Goal: Task Accomplishment & Management: Complete application form

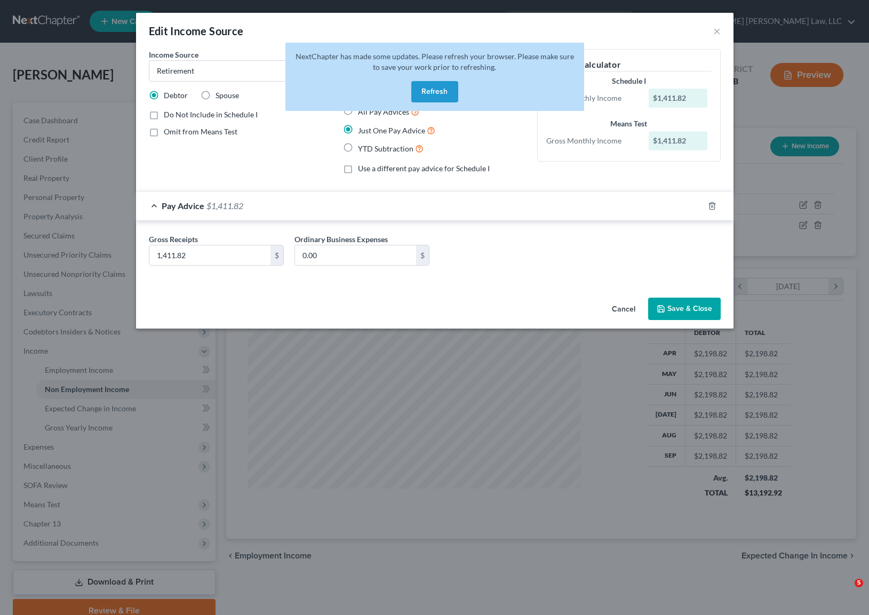
select select "3"
select select "0"
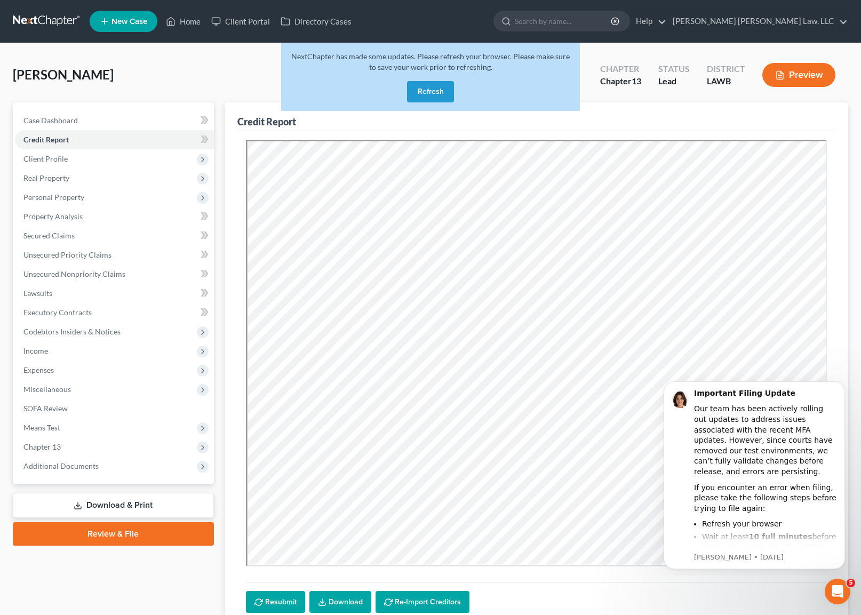
click at [61, 19] on link at bounding box center [47, 21] width 68 height 19
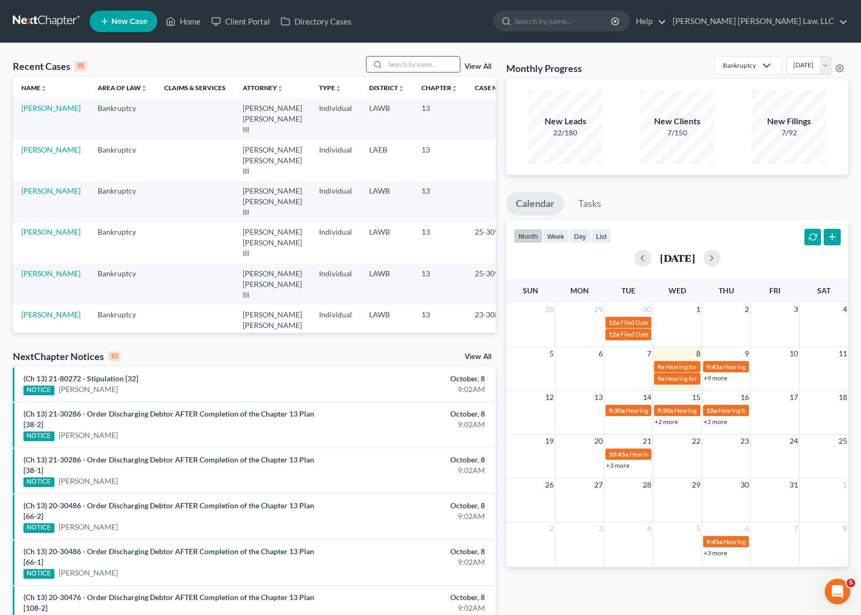
click at [427, 66] on input "search" at bounding box center [422, 64] width 75 height 15
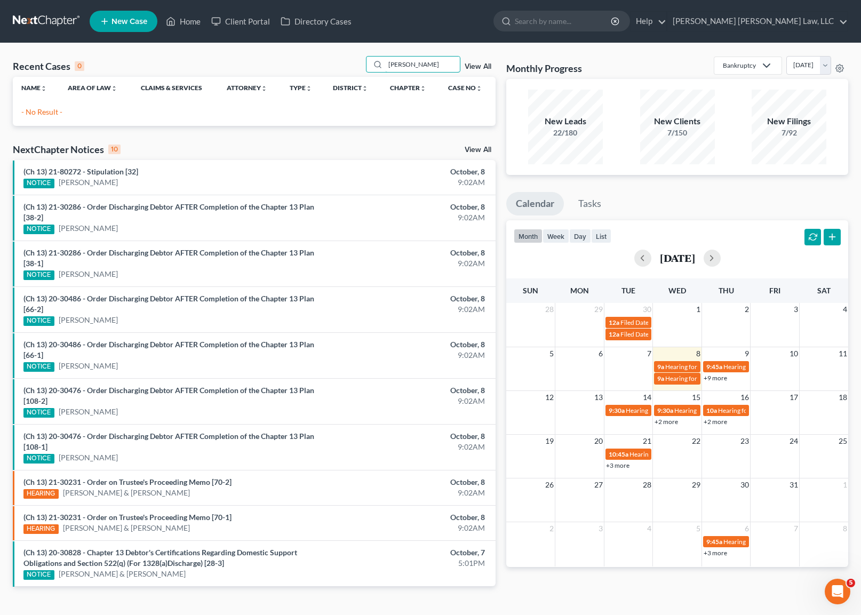
type input "paige, mary"
click at [128, 19] on span "New Case" at bounding box center [130, 22] width 36 height 8
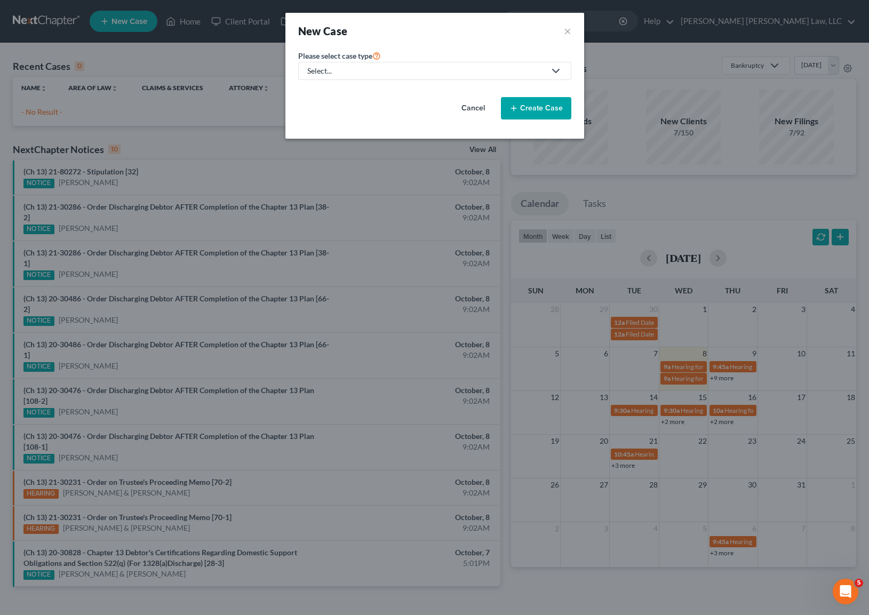
drag, startPoint x: 435, startPoint y: 68, endPoint x: 434, endPoint y: 73, distance: 5.4
click at [434, 73] on div "Select..." at bounding box center [426, 71] width 238 height 11
click at [380, 91] on div "Bankruptcy" at bounding box center [355, 92] width 95 height 11
select select "36"
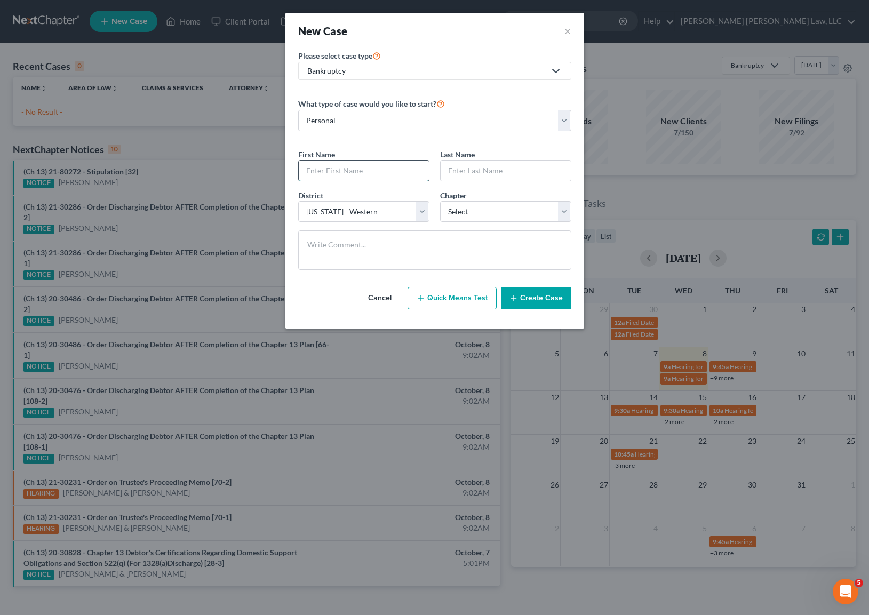
click at [372, 173] on input "text" at bounding box center [364, 171] width 130 height 20
type input "Mary"
type input "p"
type input "Paige"
click at [482, 209] on select "Select 7 11 12 13" at bounding box center [505, 211] width 131 height 21
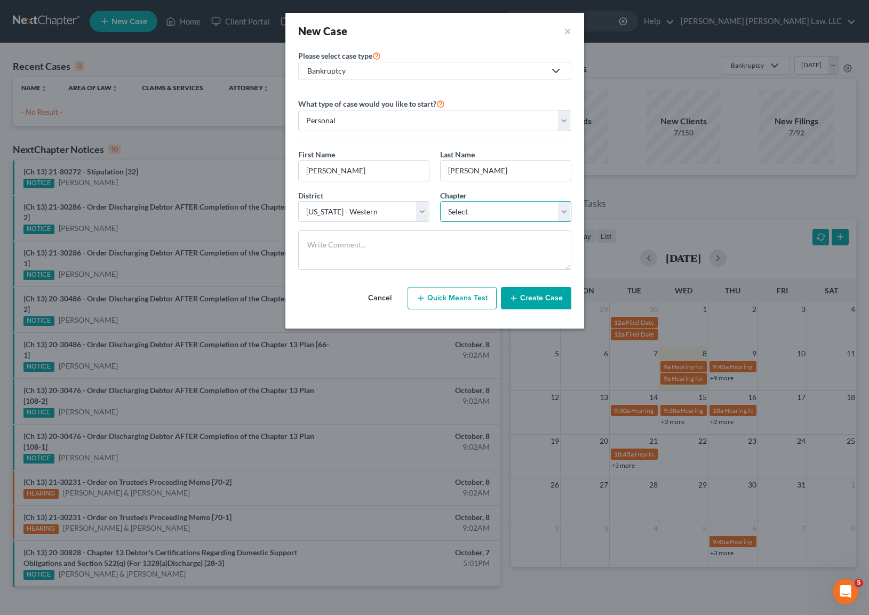
select select "3"
click at [440, 201] on select "Select 7 11 12 13" at bounding box center [505, 211] width 131 height 21
click at [557, 305] on button "Create Case" at bounding box center [536, 298] width 70 height 22
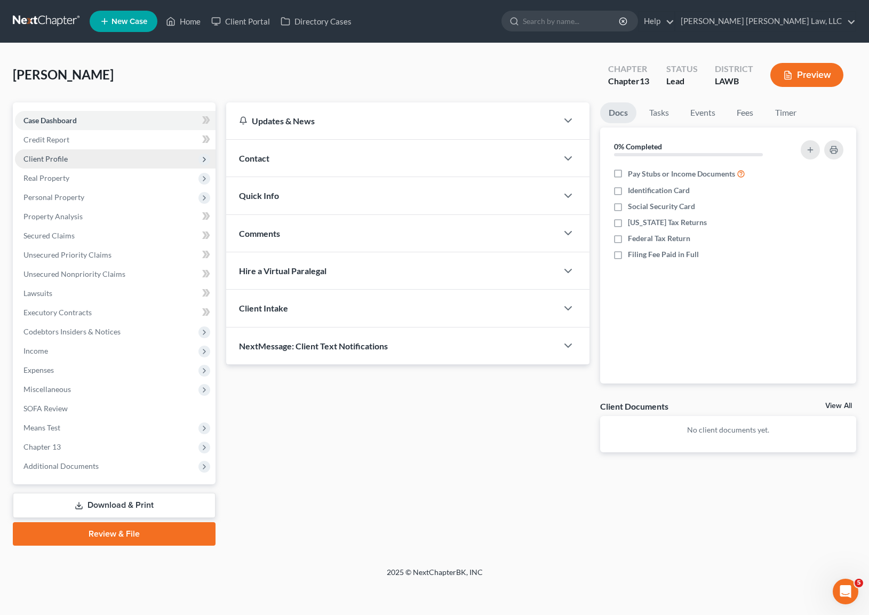
click at [66, 160] on span "Client Profile" at bounding box center [45, 158] width 44 height 9
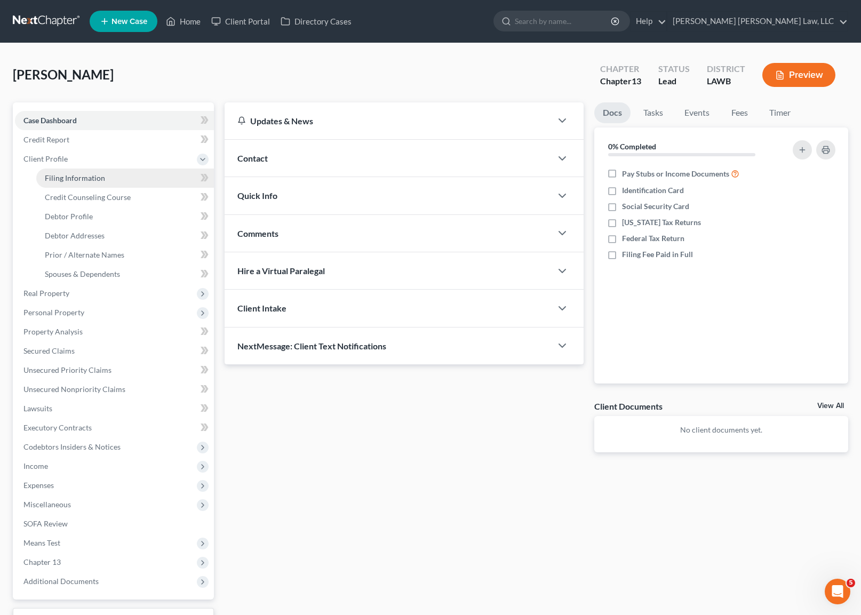
click at [120, 180] on link "Filing Information" at bounding box center [125, 178] width 178 height 19
select select "1"
select select "0"
select select "3"
select select "36"
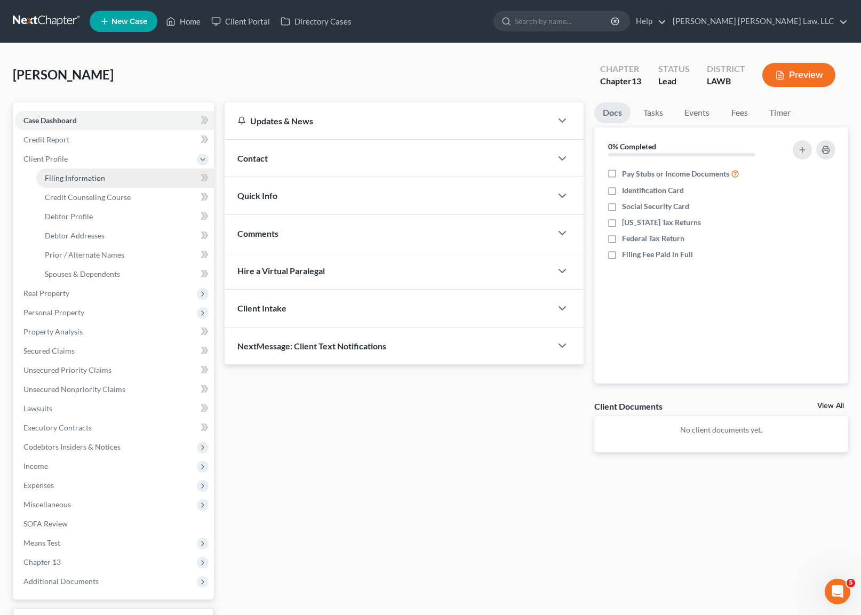
select select "19"
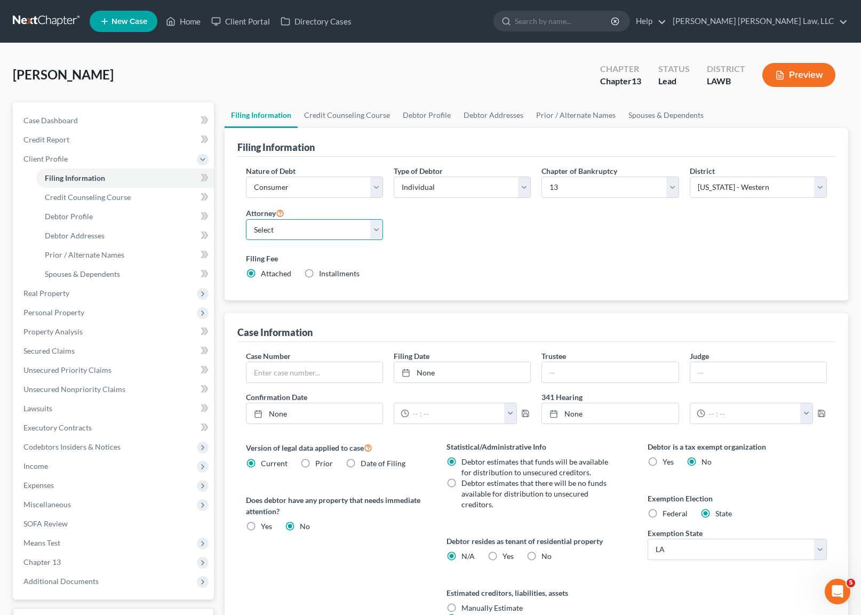
click at [252, 232] on select "Select E. Orum Young III - LAWB E. Orum Young III - LAMB E. Orum Young III - LA…" at bounding box center [314, 229] width 137 height 21
select select "0"
click at [246, 219] on select "Select E. Orum Young III - LAWB E. Orum Young III - LAMB E. Orum Young III - LA…" at bounding box center [314, 229] width 137 height 21
click at [440, 115] on link "Debtor Profile" at bounding box center [426, 115] width 61 height 26
select select "0"
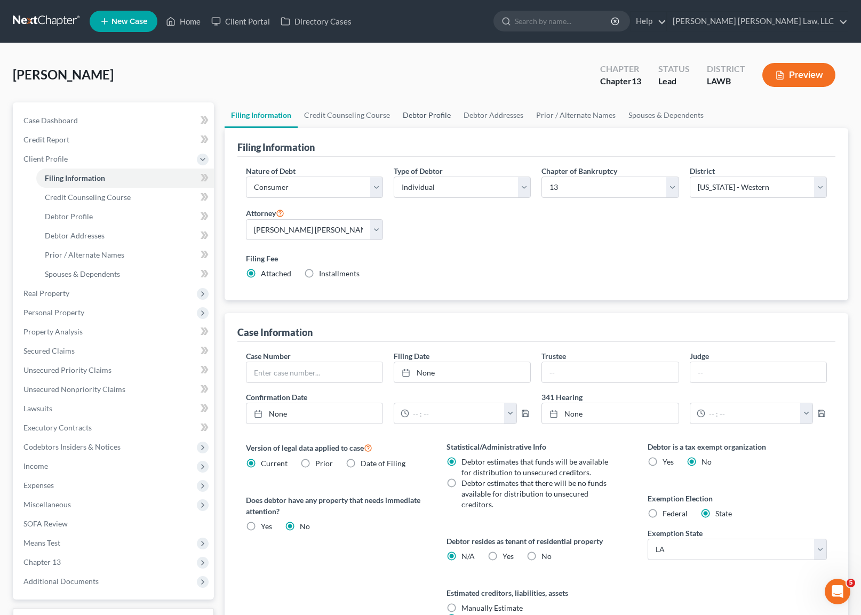
select select "0"
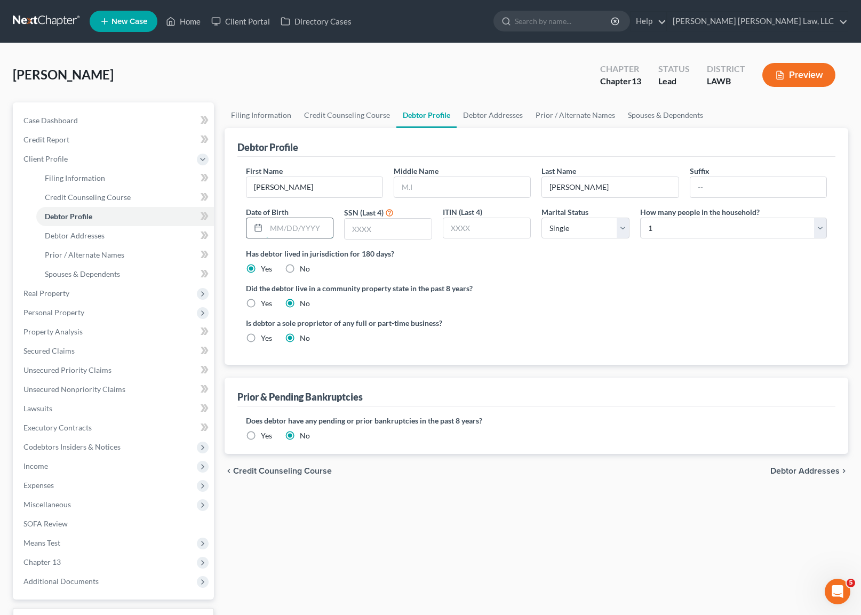
click at [313, 225] on input "text" at bounding box center [299, 228] width 67 height 20
type input "07071960"
click at [393, 228] on input "text" at bounding box center [388, 229] width 87 height 20
type input "9394"
drag, startPoint x: 253, startPoint y: 303, endPoint x: 258, endPoint y: 297, distance: 7.7
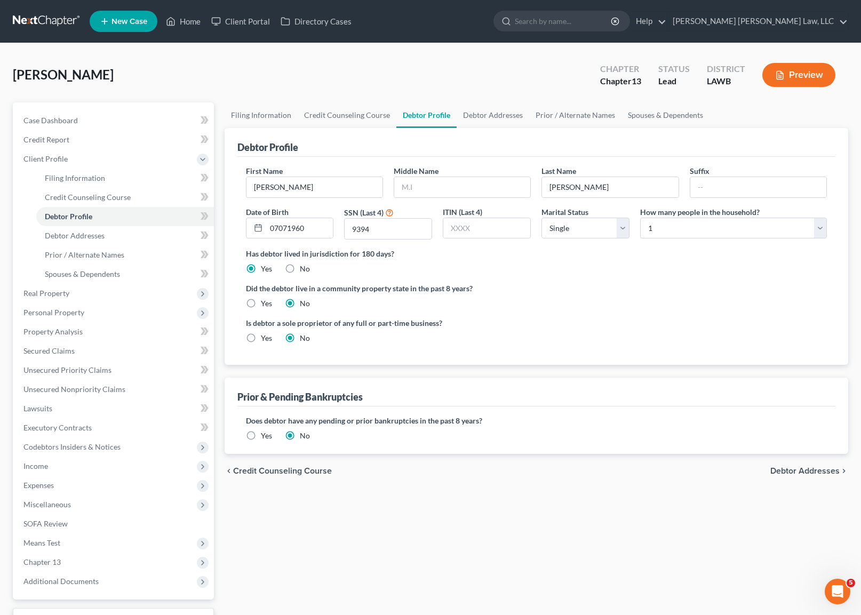
click at [261, 303] on label "Yes" at bounding box center [266, 303] width 11 height 11
click at [265, 303] on input "Yes" at bounding box center [268, 301] width 7 height 7
radio input "true"
radio input "false"
click at [512, 118] on link "Debtor Addresses" at bounding box center [493, 115] width 73 height 26
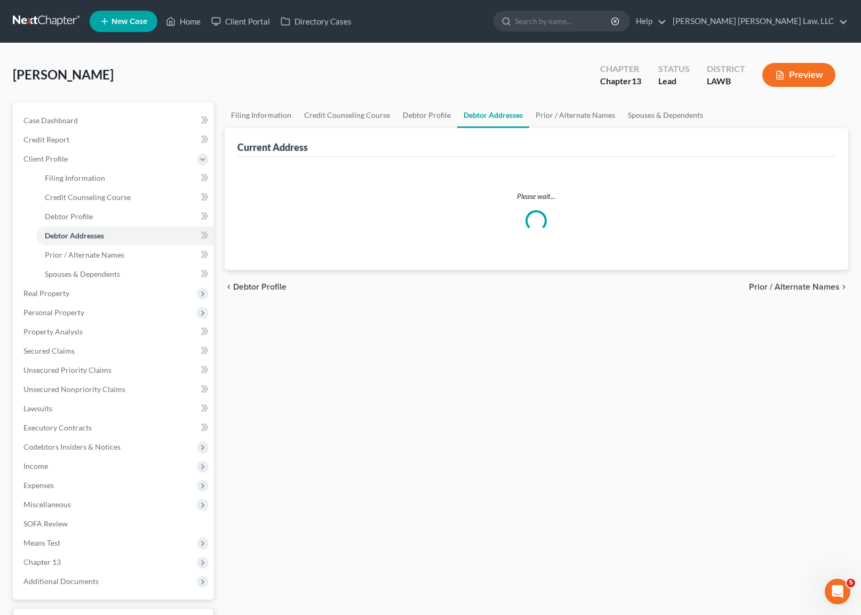
select select "0"
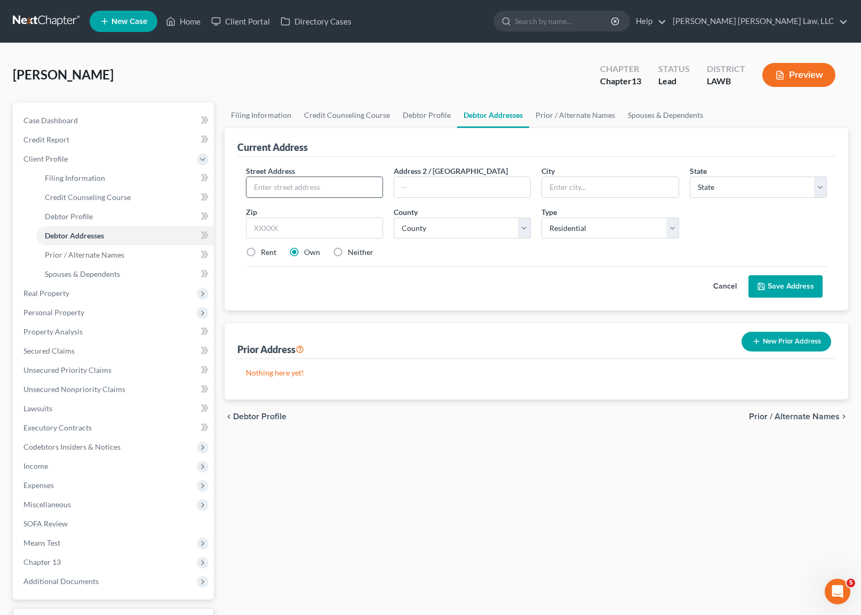
click at [303, 191] on input "text" at bounding box center [315, 187] width 136 height 20
type input "1614 South 9th"
type input "Monroe"
select select "19"
type input "71202"
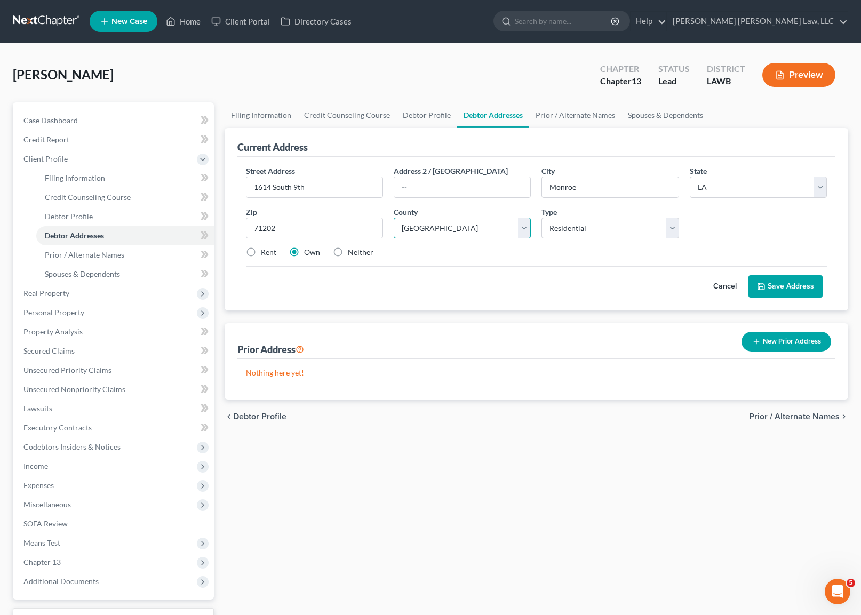
select select "36"
click at [796, 287] on button "Save Address" at bounding box center [786, 286] width 74 height 22
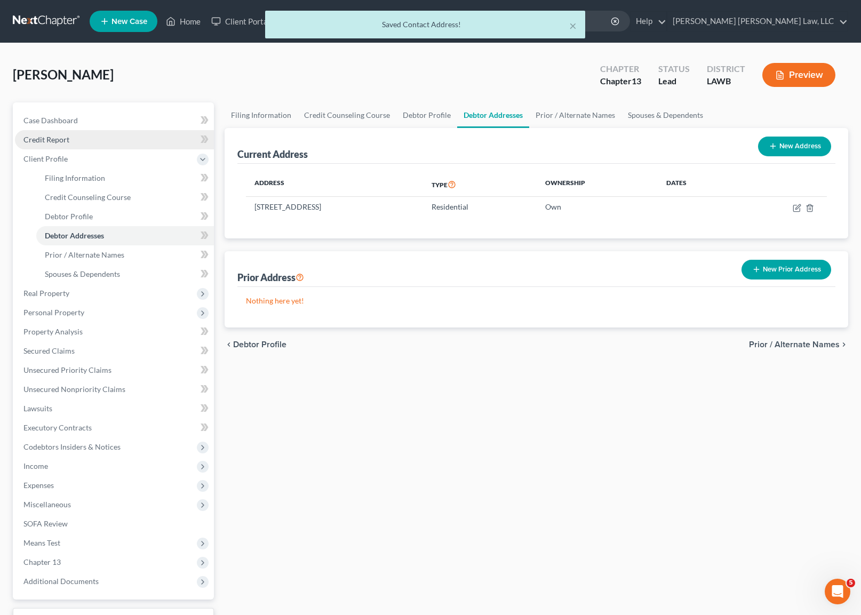
click at [54, 135] on span "Credit Report" at bounding box center [46, 139] width 46 height 9
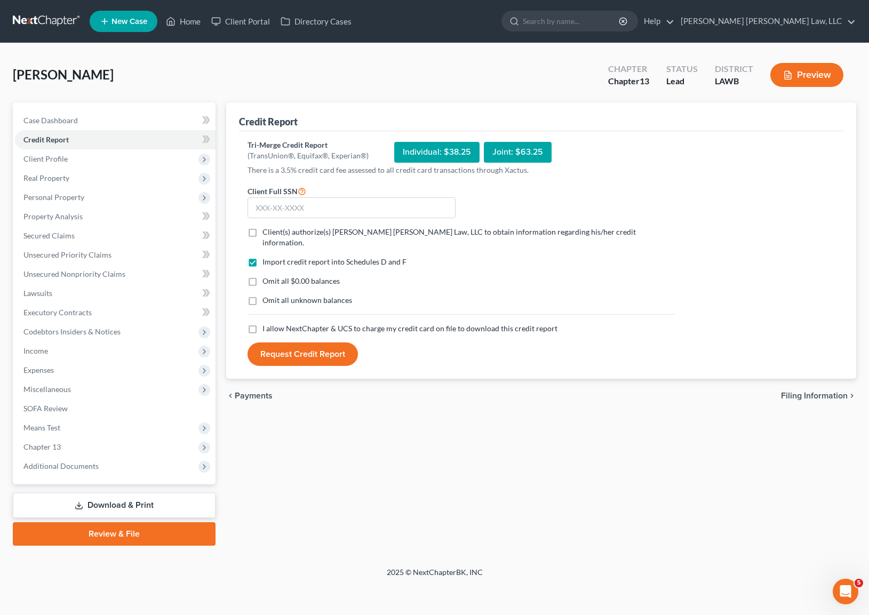
click at [263, 233] on label "Client(s) authorize(s) E. Orum Young Law, LLC to obtain information regarding h…" at bounding box center [469, 237] width 412 height 21
click at [267, 233] on input "Client(s) authorize(s) E. Orum Young Law, LLC to obtain information regarding h…" at bounding box center [270, 230] width 7 height 7
checkbox input "true"
click at [263, 276] on label "Omit all $0.00 balances" at bounding box center [301, 281] width 77 height 11
click at [267, 276] on input "Omit all $0.00 balances" at bounding box center [270, 279] width 7 height 7
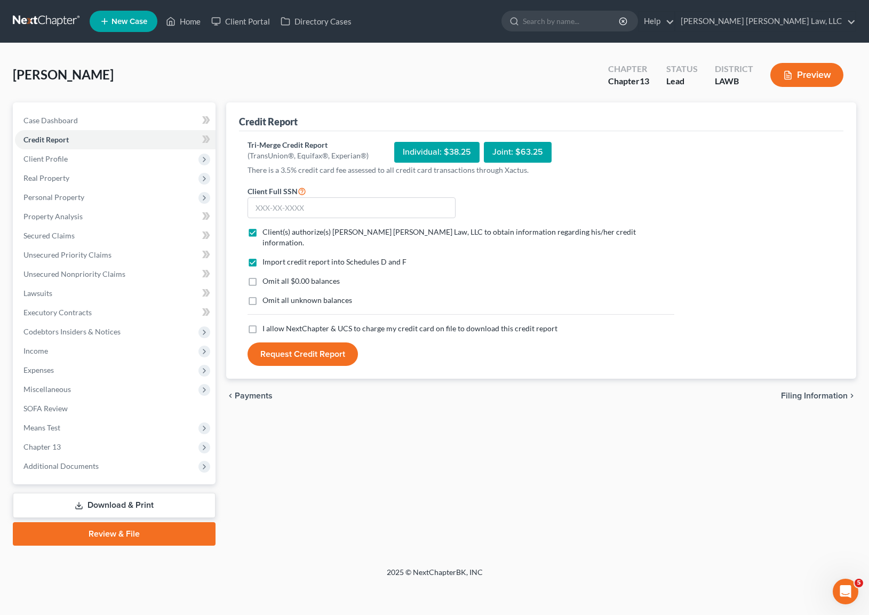
checkbox input "true"
click at [263, 295] on label "Omit all unknown balances" at bounding box center [308, 300] width 90 height 11
click at [267, 295] on input "Omit all unknown balances" at bounding box center [270, 298] width 7 height 7
checkbox input "true"
click at [263, 323] on label "I allow NextChapter & UCS to charge my credit card on file to download this cre…" at bounding box center [410, 328] width 295 height 11
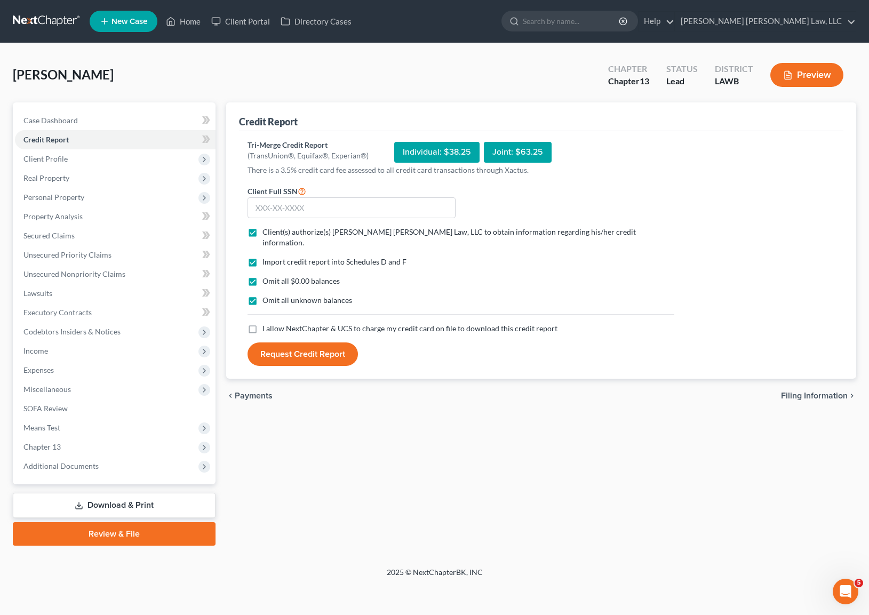
click at [267, 323] on input "I allow NextChapter & UCS to charge my credit card on file to download this cre…" at bounding box center [270, 326] width 7 height 7
checkbox input "true"
click at [287, 210] on input "text" at bounding box center [352, 207] width 208 height 21
type input "439-23-9394"
click at [308, 344] on button "Request Credit Report" at bounding box center [303, 354] width 110 height 23
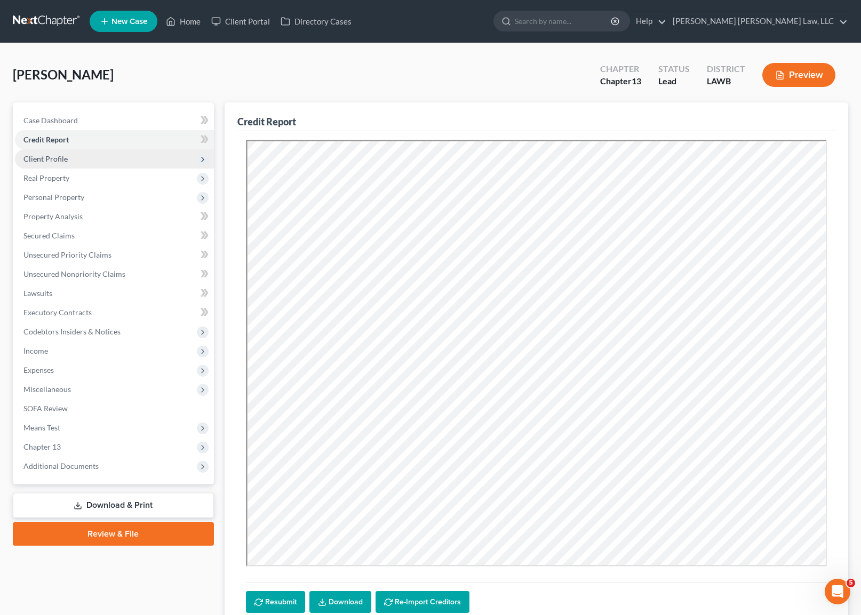
click at [86, 161] on span "Client Profile" at bounding box center [114, 158] width 199 height 19
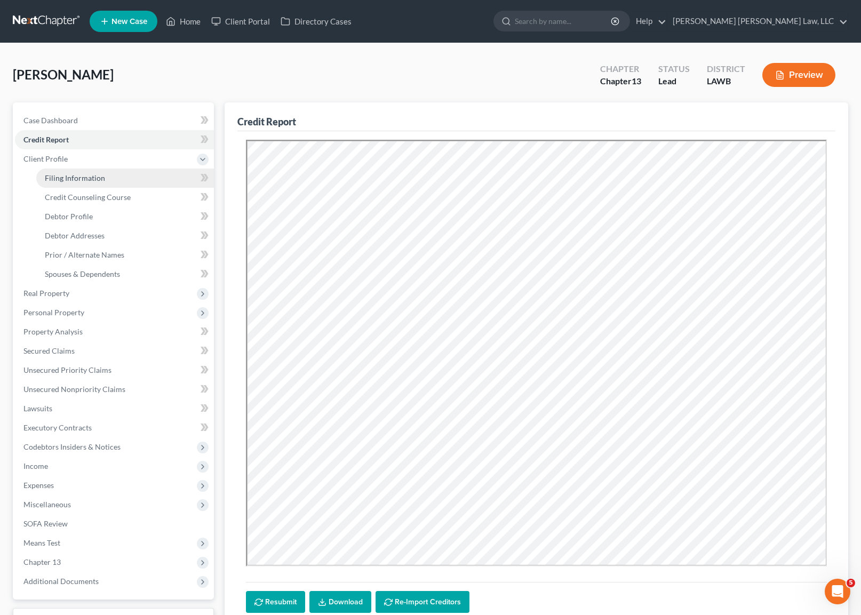
click at [93, 185] on link "Filing Information" at bounding box center [125, 178] width 178 height 19
select select "1"
select select "0"
select select "3"
select select "36"
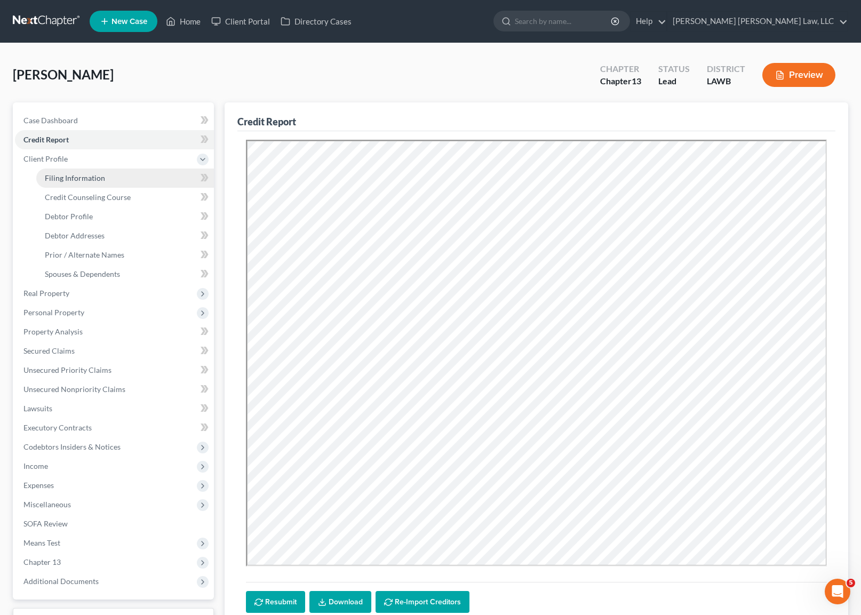
select select "0"
select select "19"
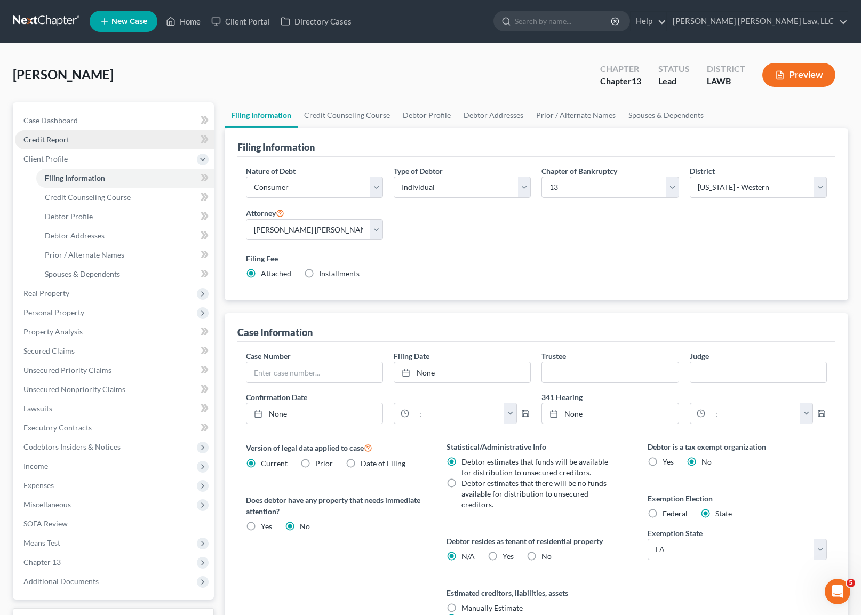
click at [61, 142] on span "Credit Report" at bounding box center [46, 139] width 46 height 9
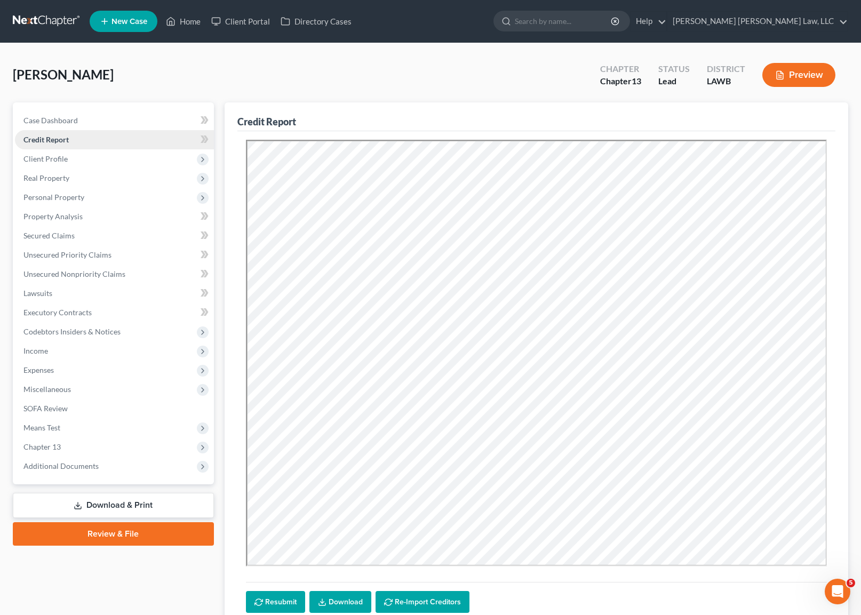
click at [80, 140] on link "Credit Report" at bounding box center [114, 139] width 199 height 19
drag, startPoint x: 62, startPoint y: 166, endPoint x: 69, endPoint y: 160, distance: 9.8
click at [62, 166] on span "Client Profile" at bounding box center [114, 158] width 199 height 19
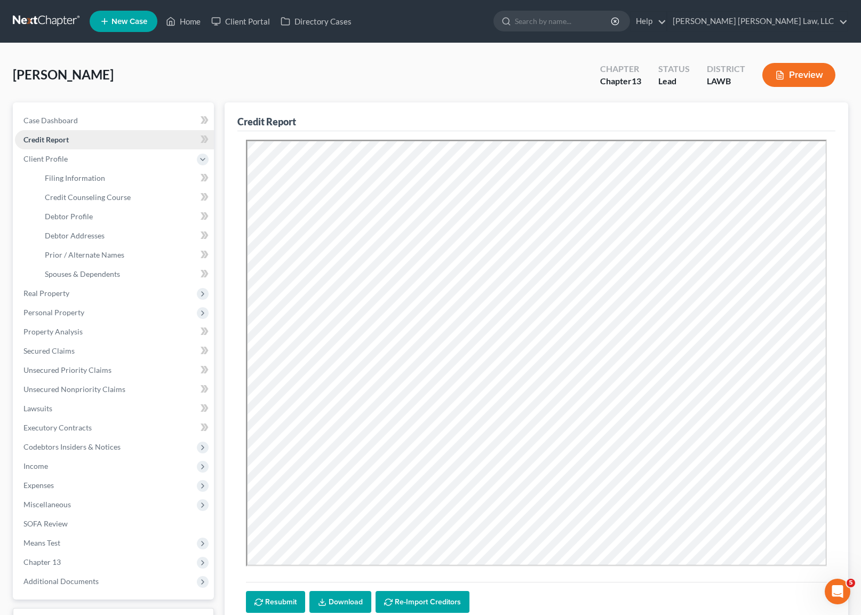
click at [74, 139] on link "Credit Report" at bounding box center [114, 139] width 199 height 19
click at [52, 349] on span "Secured Claims" at bounding box center [48, 350] width 51 height 9
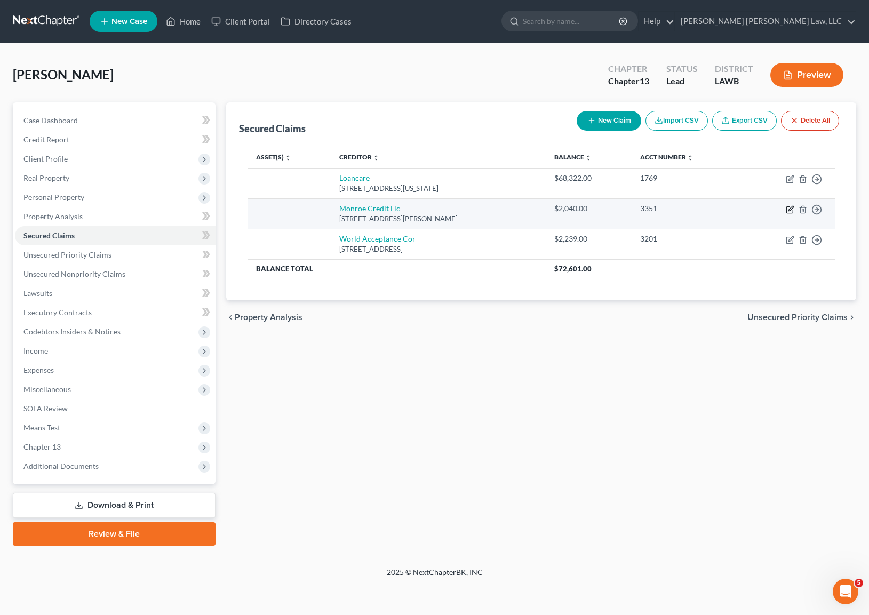
click at [790, 211] on icon "button" at bounding box center [791, 208] width 5 height 5
select select "19"
select select "0"
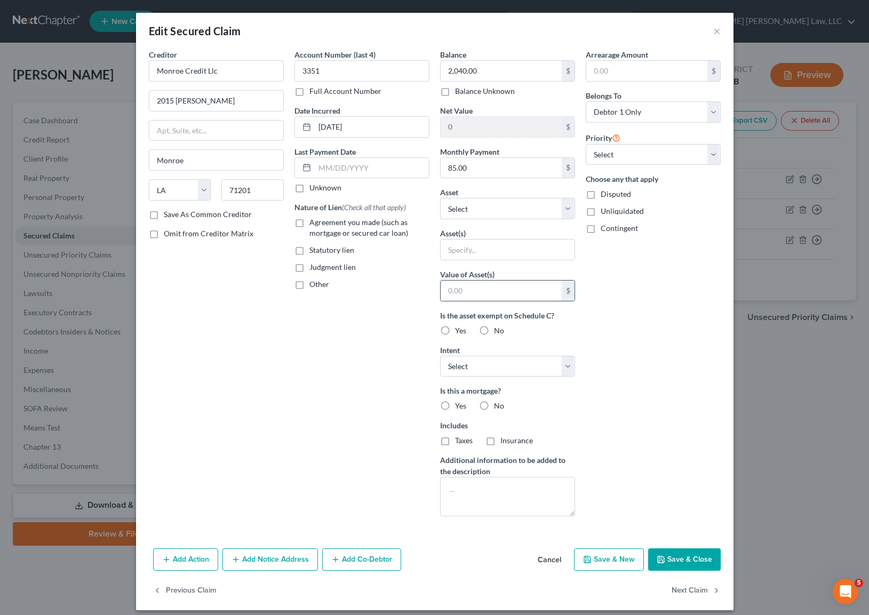
click at [475, 285] on input "text" at bounding box center [501, 291] width 121 height 20
type input "700.00"
click at [702, 562] on button "Save & Close" at bounding box center [684, 560] width 73 height 22
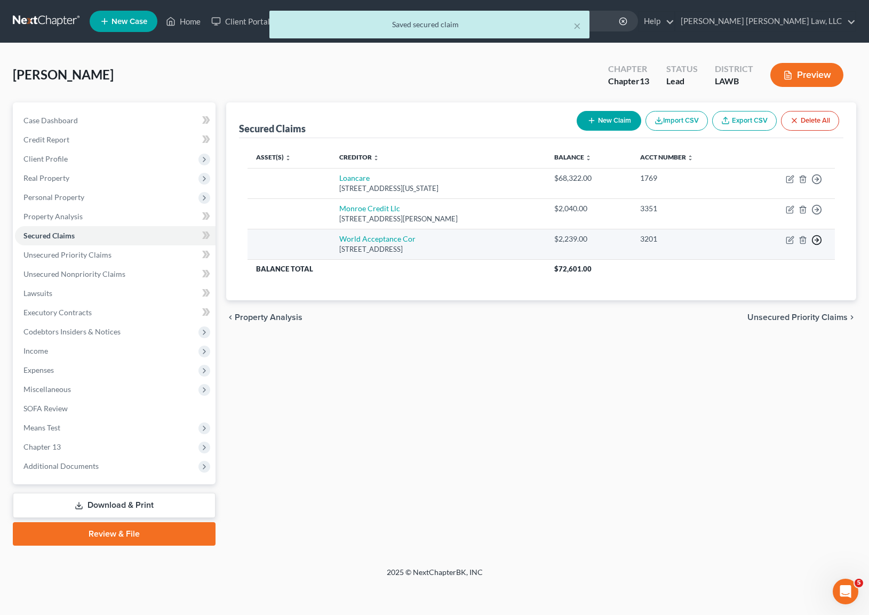
click at [819, 240] on line "button" at bounding box center [817, 240] width 4 height 0
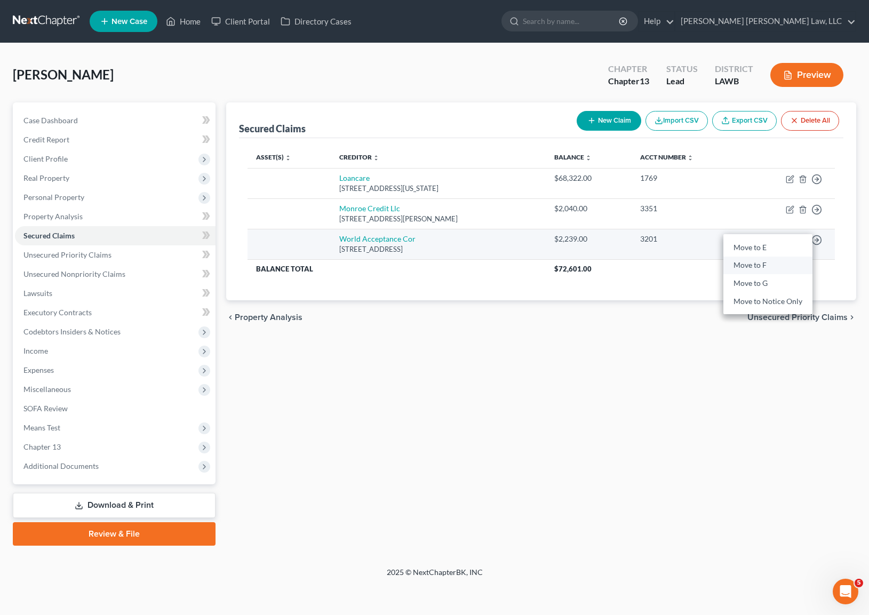
click at [761, 267] on link "Move to F" at bounding box center [768, 266] width 89 height 18
